Goal: Use online tool/utility: Utilize a website feature to perform a specific function

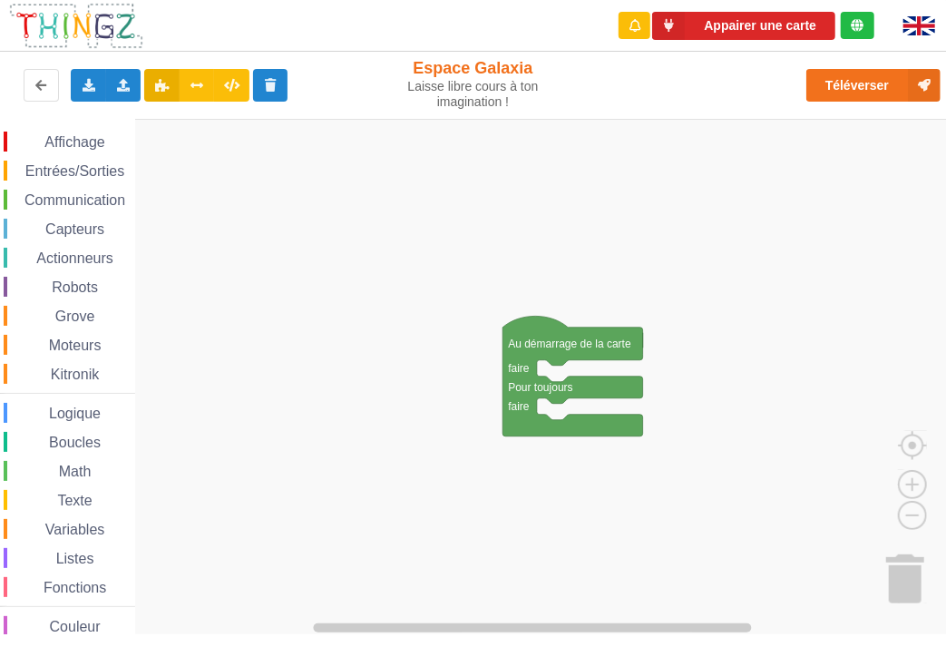
click at [551, 343] on text "Au démarrage de la carte" at bounding box center [569, 343] width 123 height 13
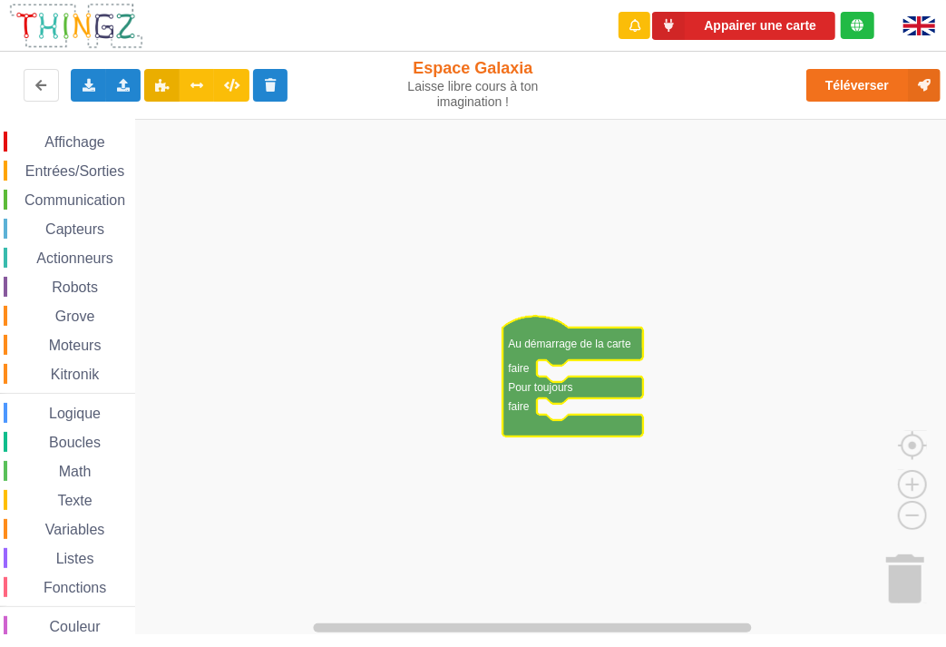
click at [77, 337] on span "Moteurs" at bounding box center [75, 344] width 58 height 15
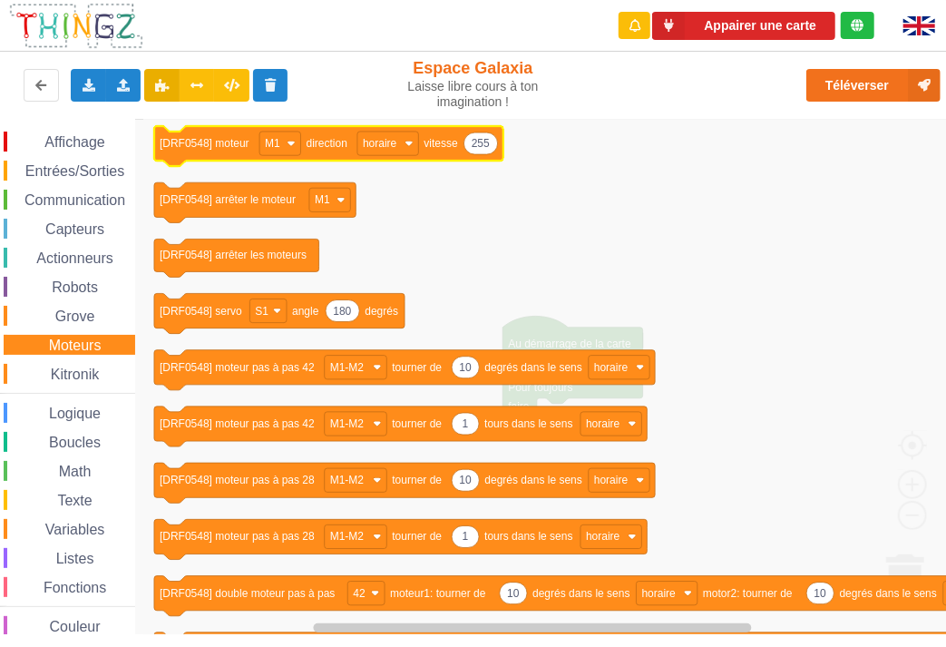
click at [193, 157] on icon "Espace de travail de Blocky" at bounding box center [328, 146] width 349 height 40
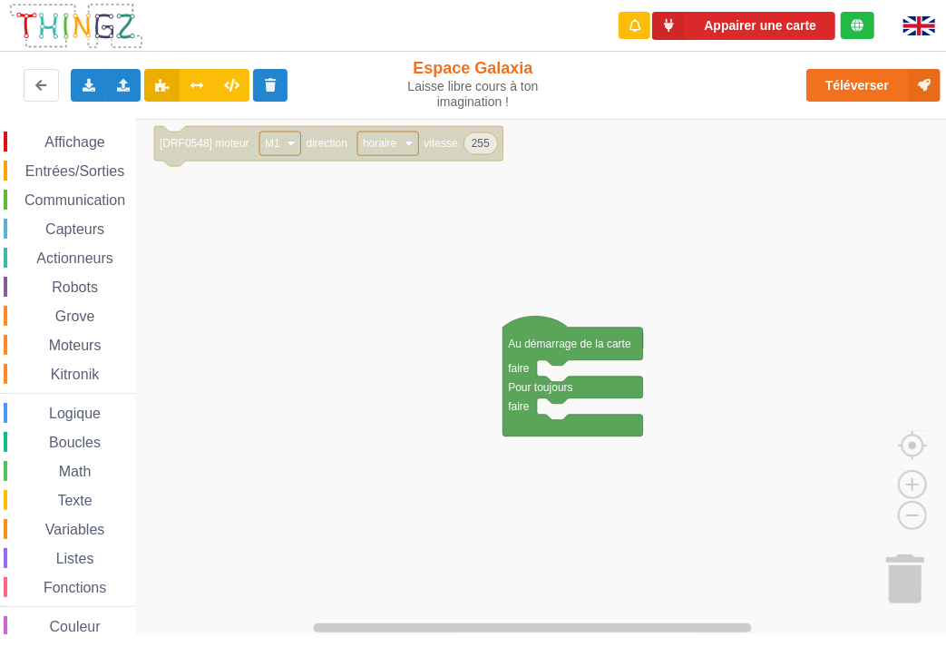
click at [194, 160] on g "255 [DRF0548] moteur M1 direction horaire vitesse" at bounding box center [328, 146] width 349 height 40
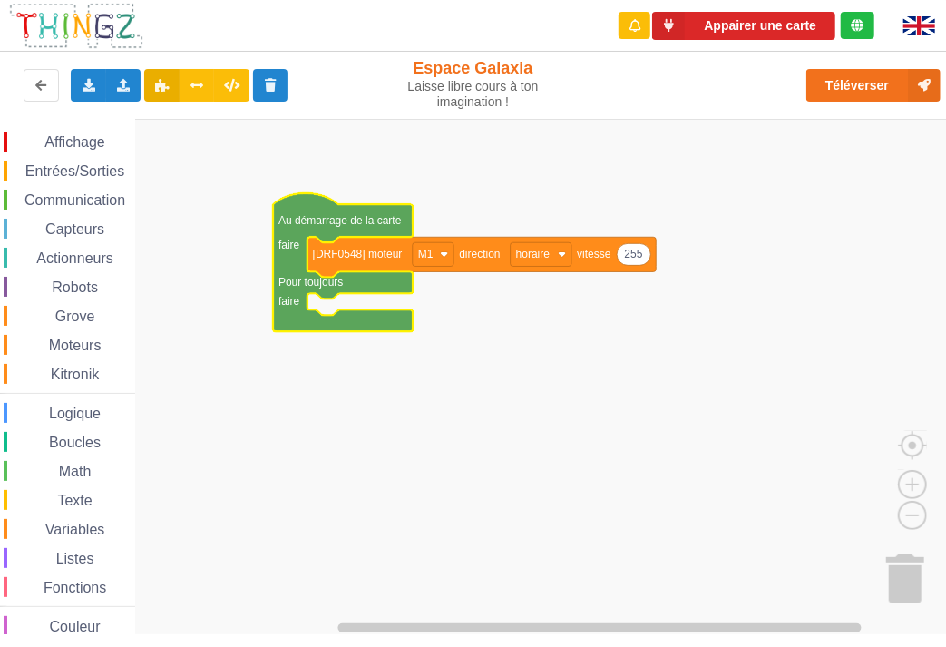
click at [474, 340] on rect "Espace de travail de Blocky" at bounding box center [479, 377] width 959 height 516
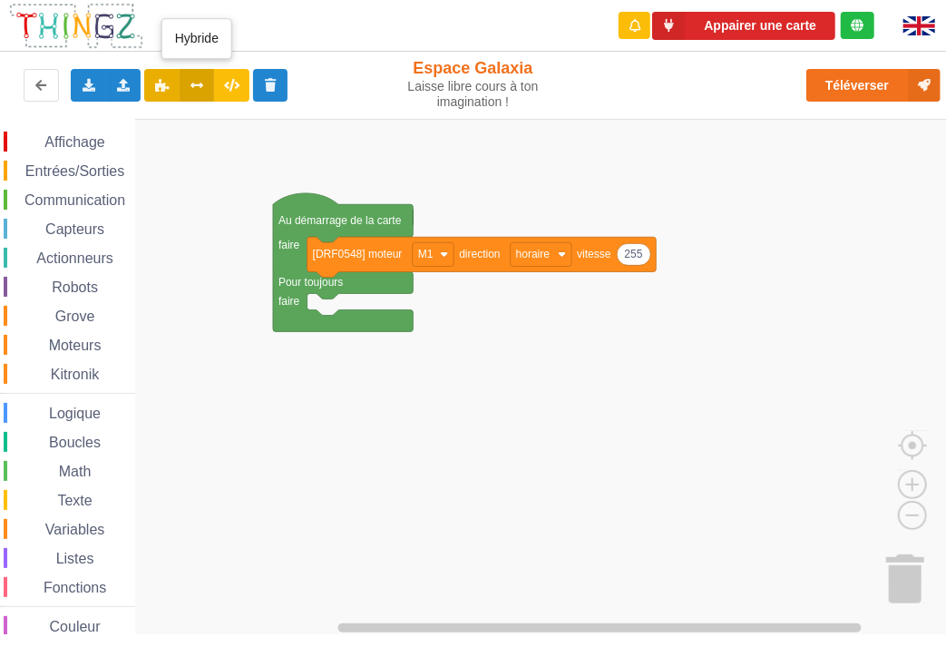
click at [195, 84] on icon at bounding box center [197, 84] width 15 height 11
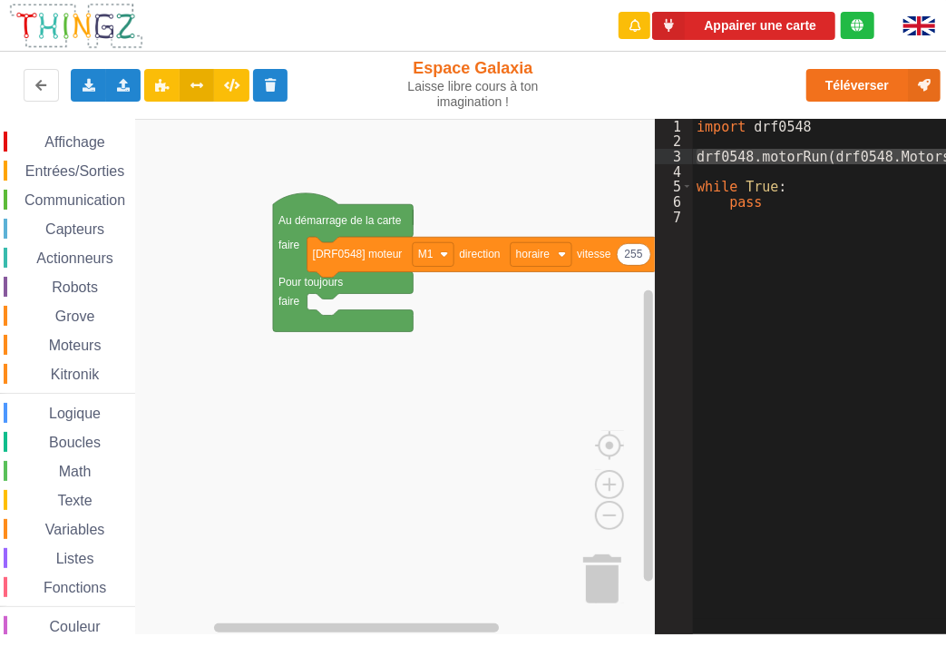
drag, startPoint x: 695, startPoint y: 157, endPoint x: 948, endPoint y: 163, distance: 253.2
click at [945, 163] on html "Appairer une carte Exporter l'assemblage de blocs Exporter l'assemblage de bloc…" at bounding box center [473, 323] width 946 height 647
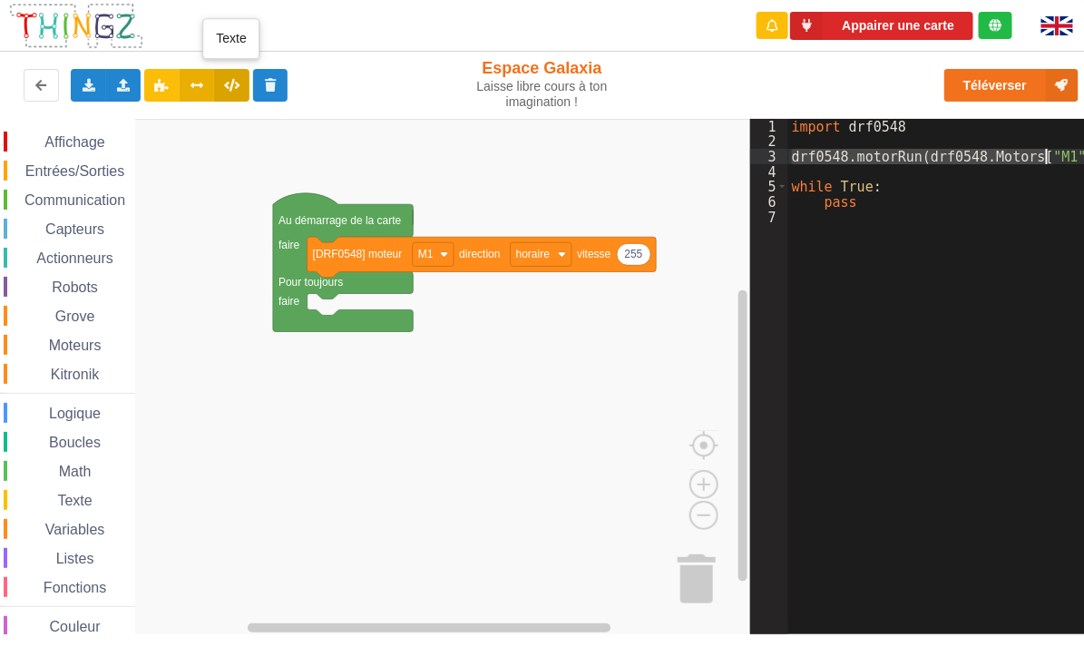
click at [225, 79] on icon at bounding box center [231, 84] width 15 height 11
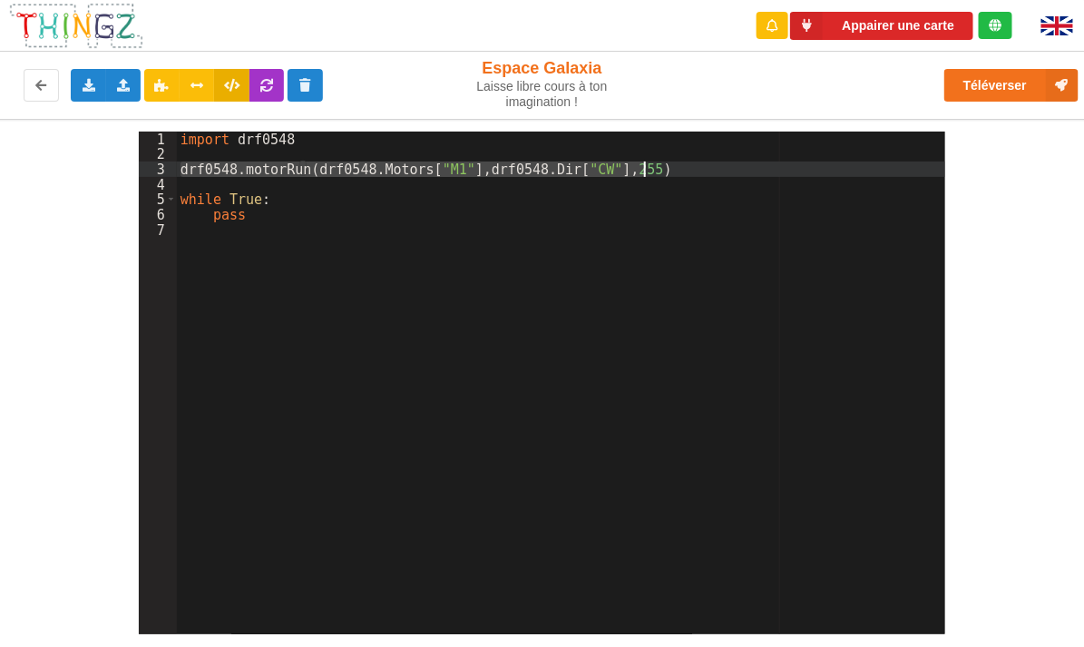
drag, startPoint x: 178, startPoint y: 168, endPoint x: 650, endPoint y: 180, distance: 471.9
click at [650, 175] on div "import drf0548 drf0548 . motorRun ( drf0548 . Motors [ "M1" ] , drf0548 . Dir […" at bounding box center [561, 398] width 769 height 533
